Goal: Task Accomplishment & Management: Use online tool/utility

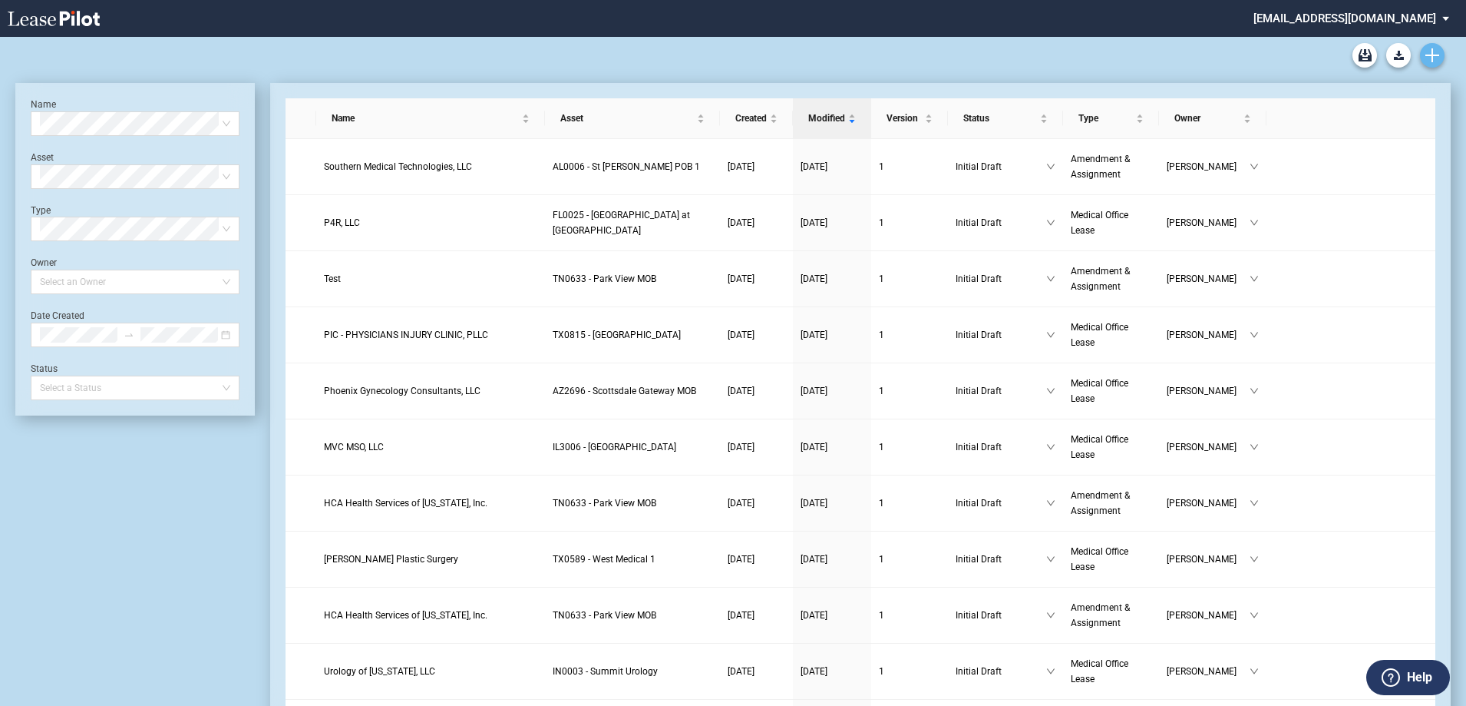
click at [1431, 48] on icon "Create new document" at bounding box center [1433, 55] width 14 height 14
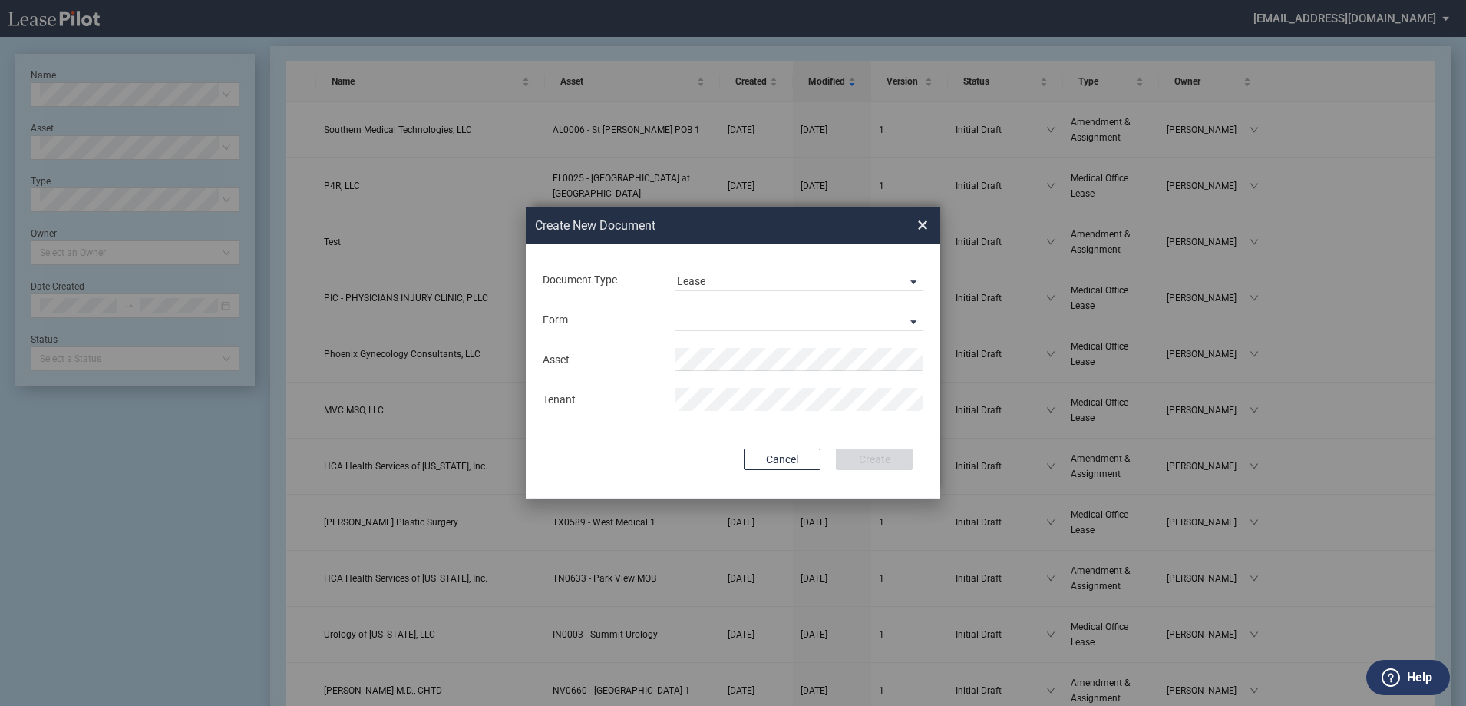
click at [761, 304] on div "Form Medical Office Lease Scottsdale Lease Louisville Lease 1370 Medical Place …" at bounding box center [733, 319] width 384 height 40
click at [719, 322] on md-select "Medical Office Lease Scottsdale Lease Louisville Lease [GEOGRAPHIC_DATA] [GEOGR…" at bounding box center [800, 319] width 248 height 23
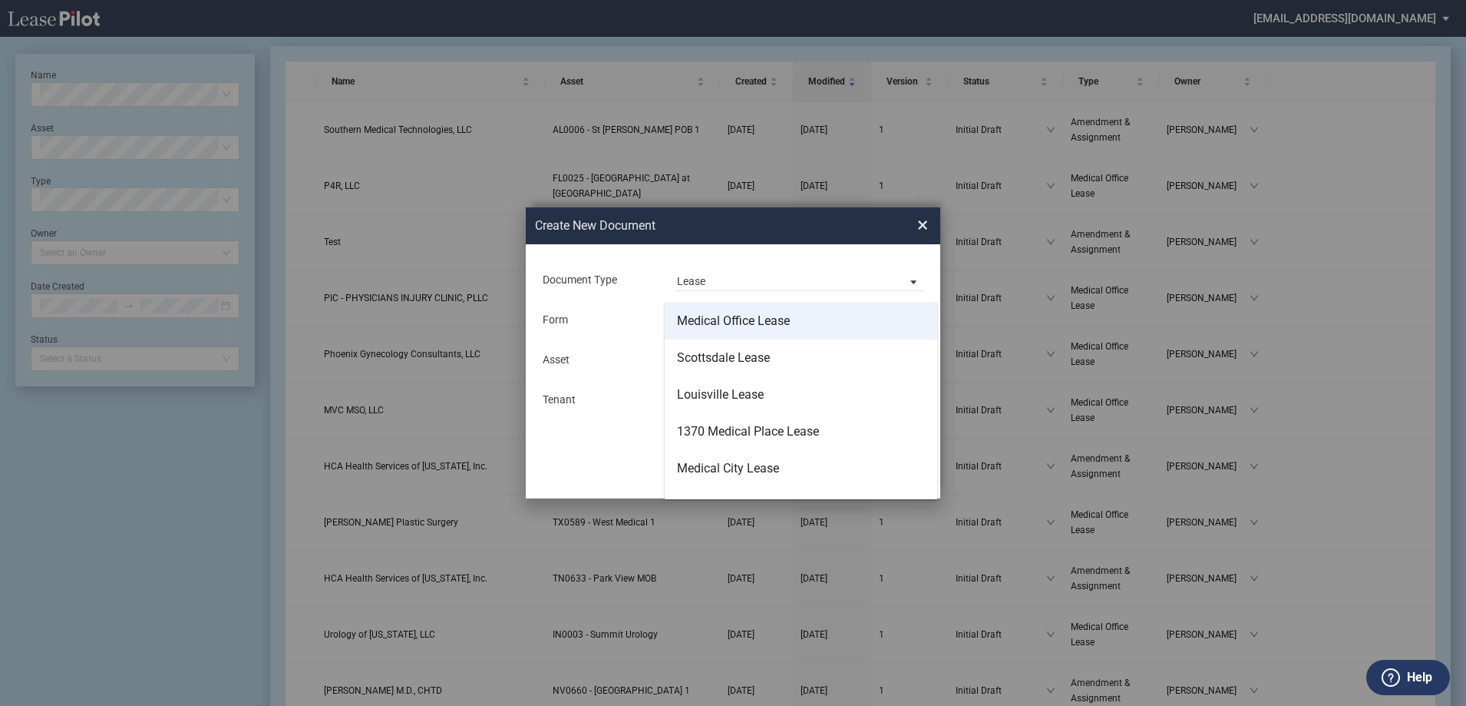
click at [742, 327] on div "Medical Office Lease" at bounding box center [733, 320] width 113 height 17
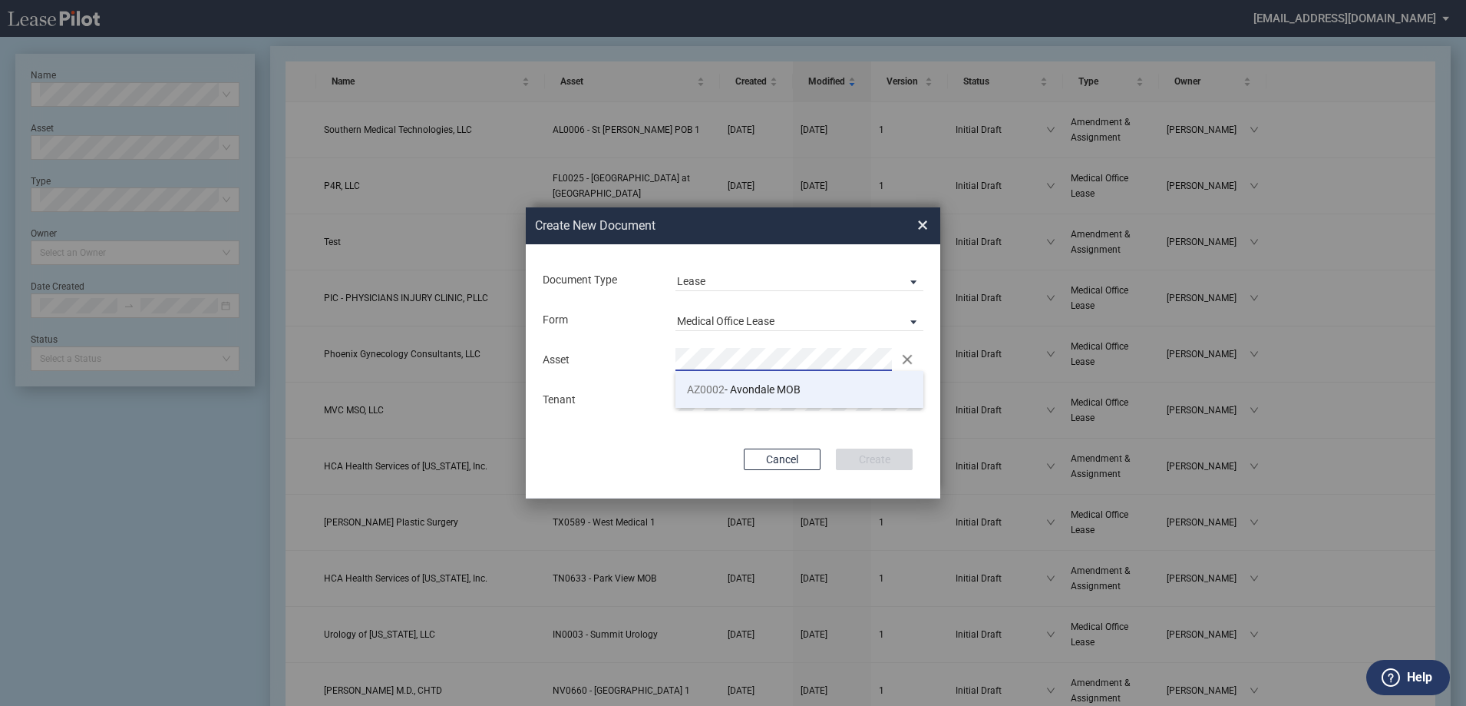
click at [759, 387] on span "AZ0002 - Avondale MOB" at bounding box center [744, 389] width 114 height 12
click at [862, 465] on button "Create" at bounding box center [874, 458] width 77 height 21
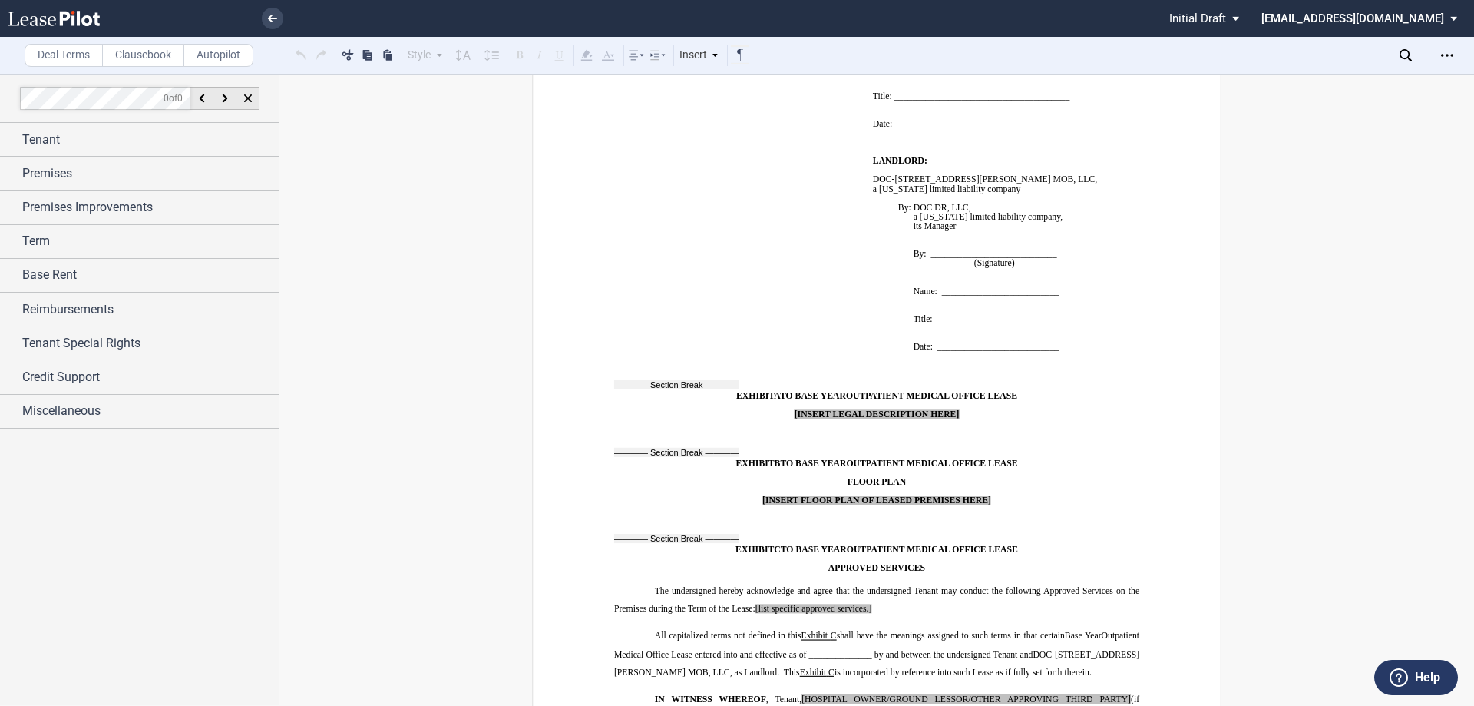
scroll to position [12572, 0]
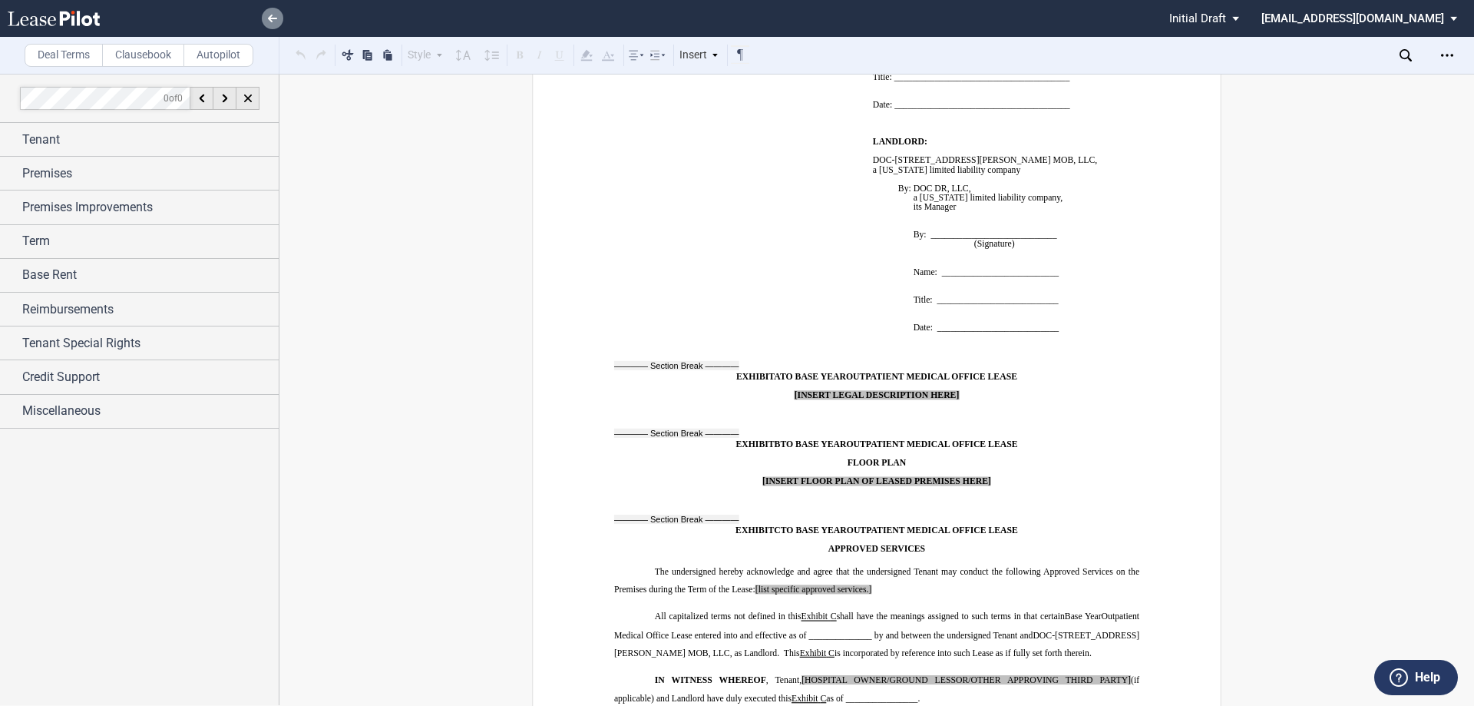
click at [271, 14] on link at bounding box center [272, 18] width 21 height 21
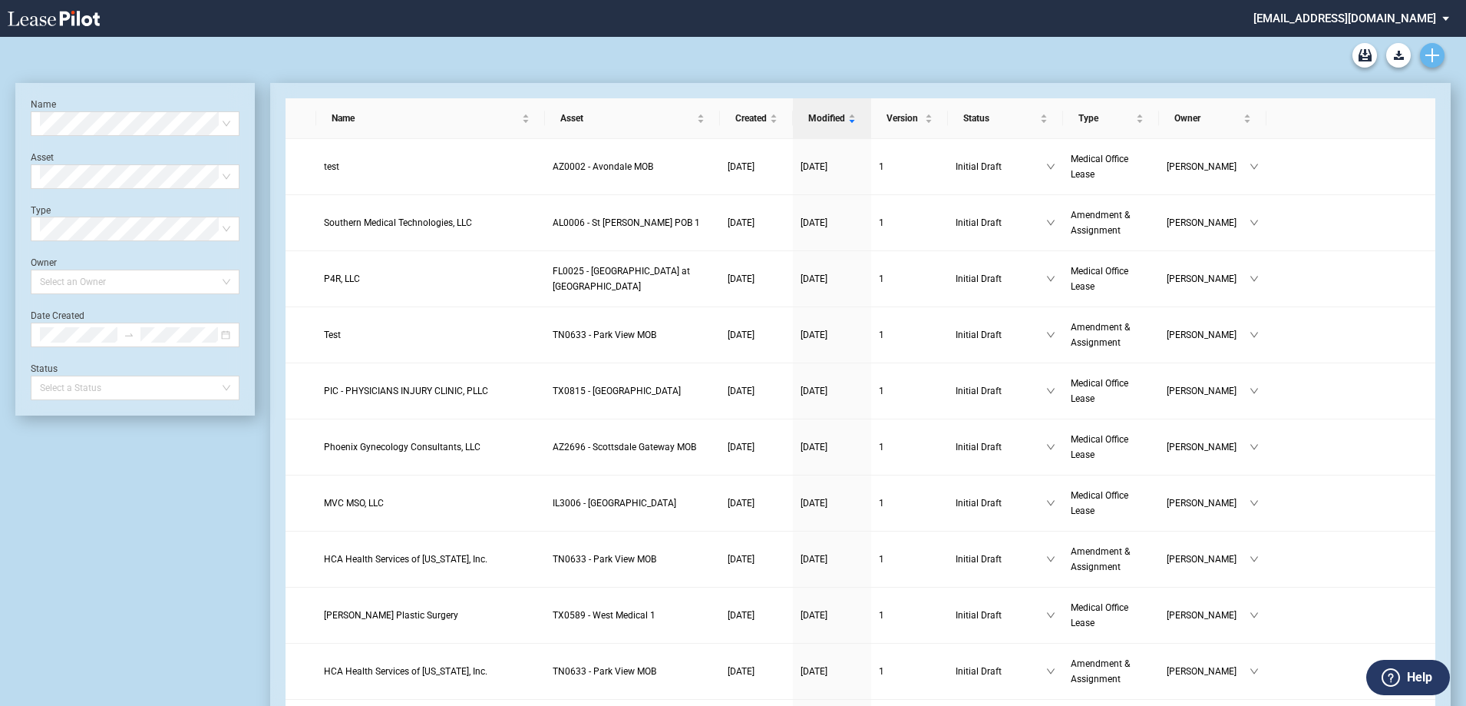
click at [1437, 52] on icon "Create new document" at bounding box center [1433, 55] width 14 height 14
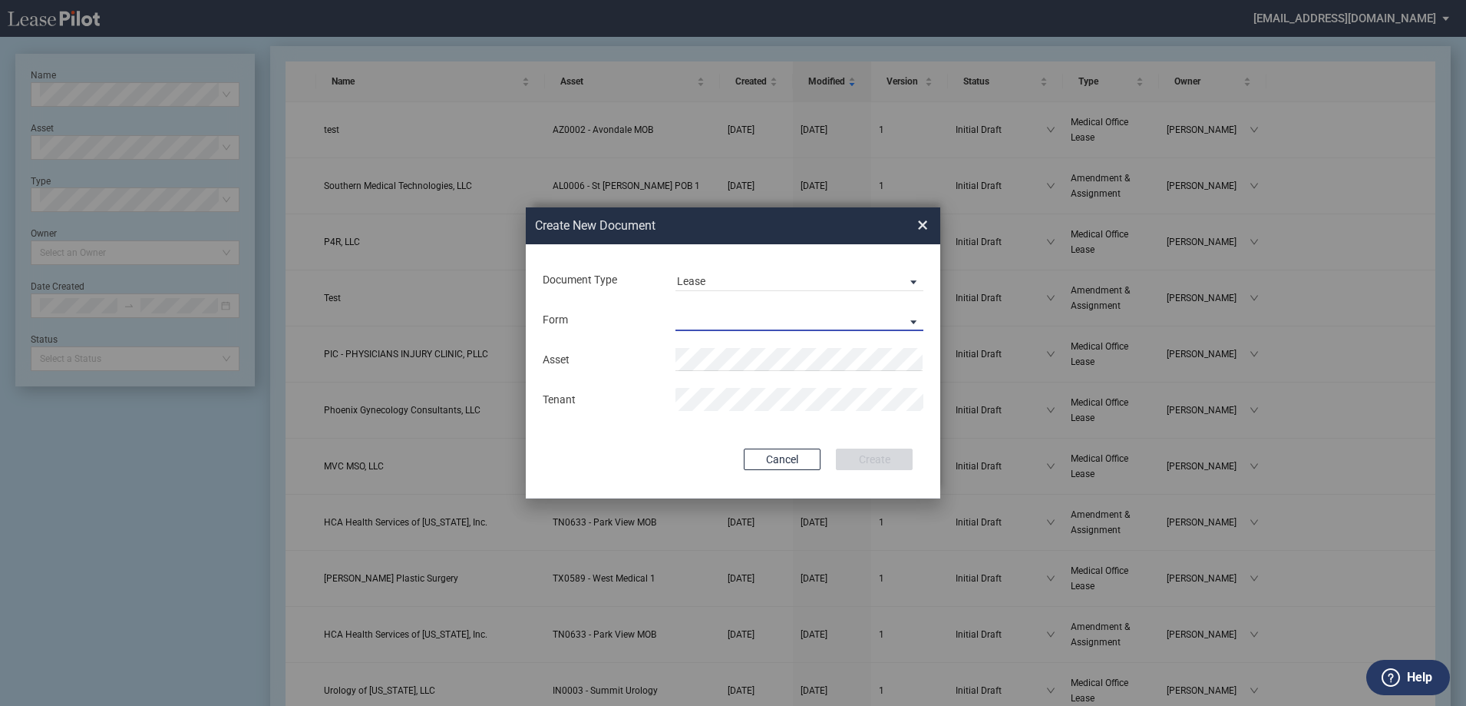
click at [727, 326] on md-select "Medical Office Lease Scottsdale Lease Louisville Lease [GEOGRAPHIC_DATA] [GEOGR…" at bounding box center [800, 319] width 248 height 23
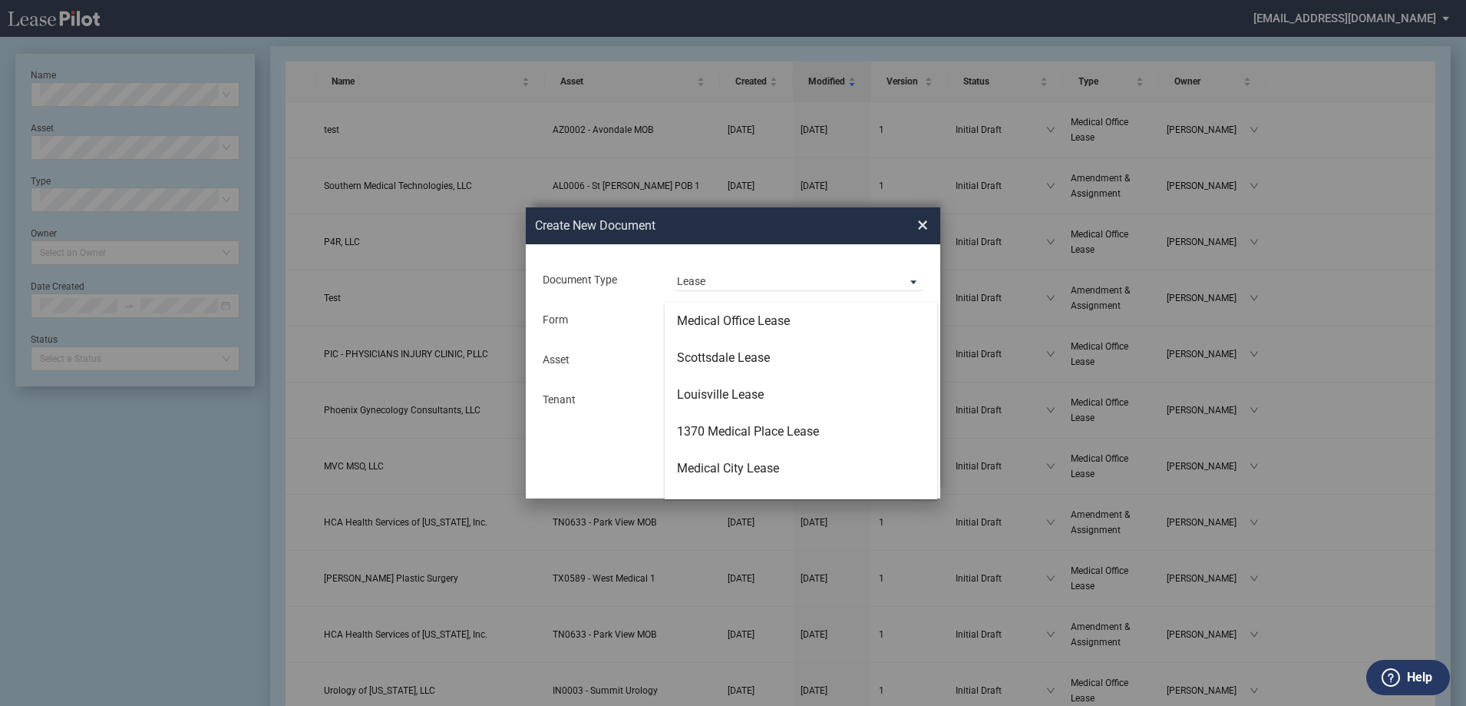
click at [620, 342] on md-backdrop at bounding box center [733, 371] width 1466 height 742
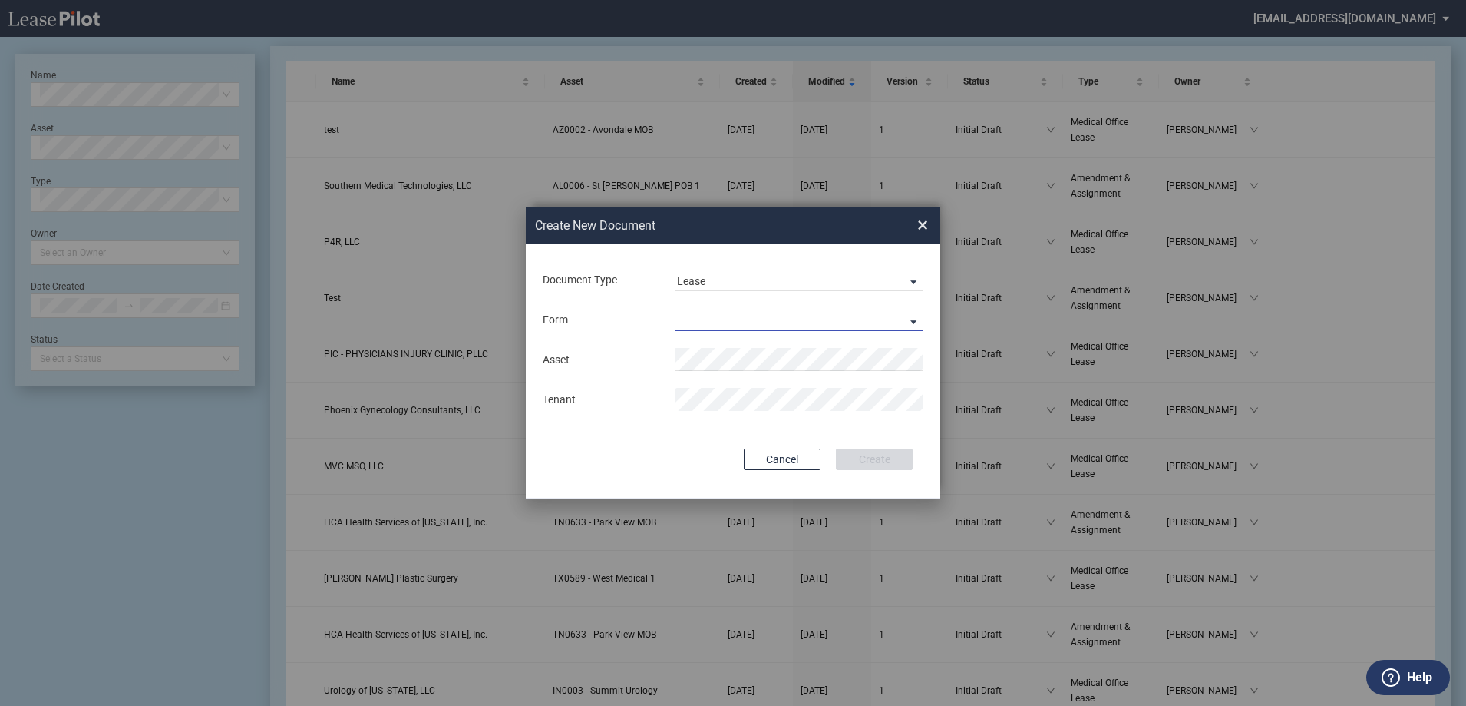
click at [726, 316] on md-select "Lease Form" at bounding box center [800, 319] width 248 height 23
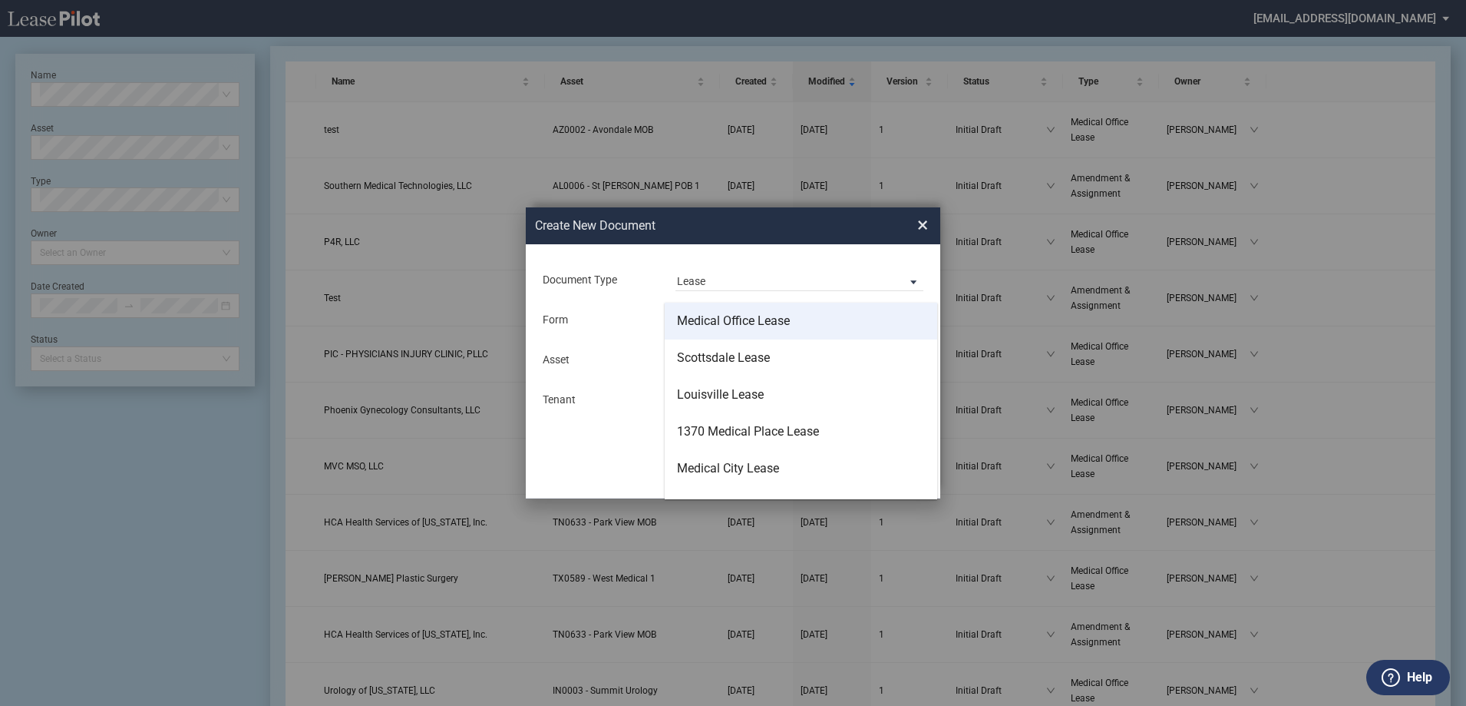
click at [772, 336] on md-option "Medical Office Lease" at bounding box center [801, 320] width 273 height 37
